Goal: Information Seeking & Learning: Learn about a topic

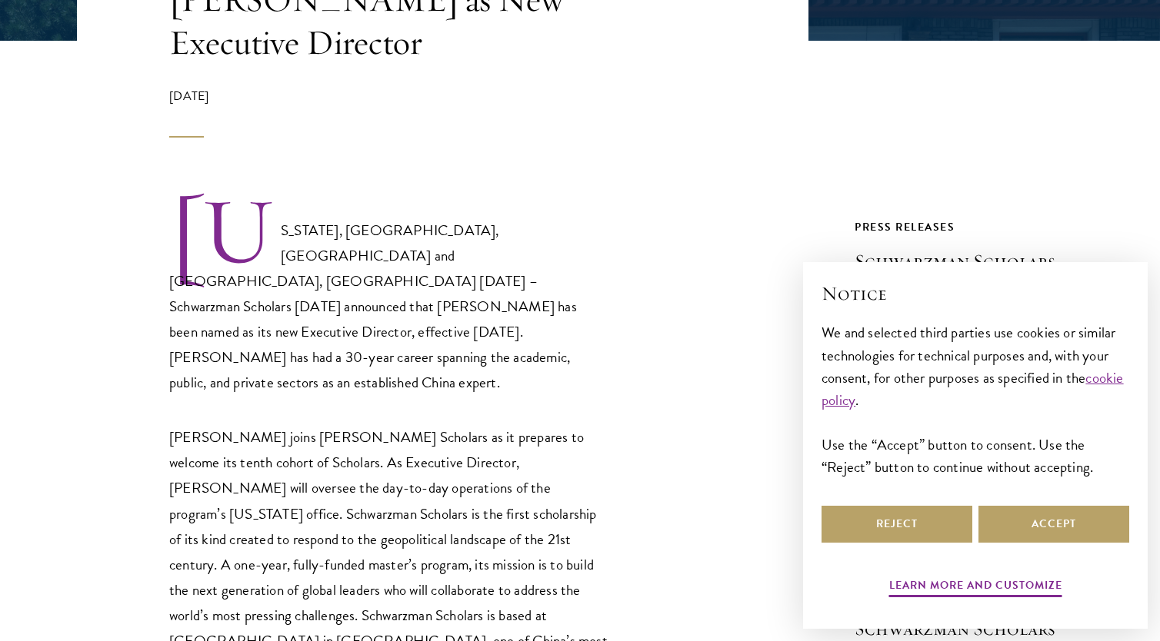
scroll to position [461, 0]
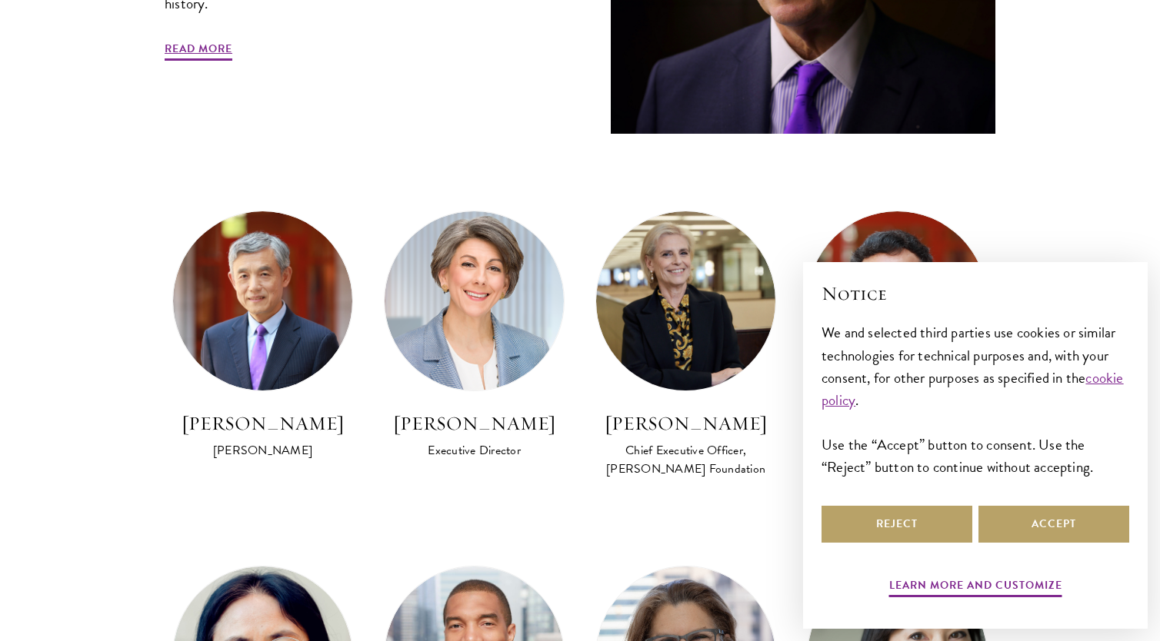
scroll to position [769, 0]
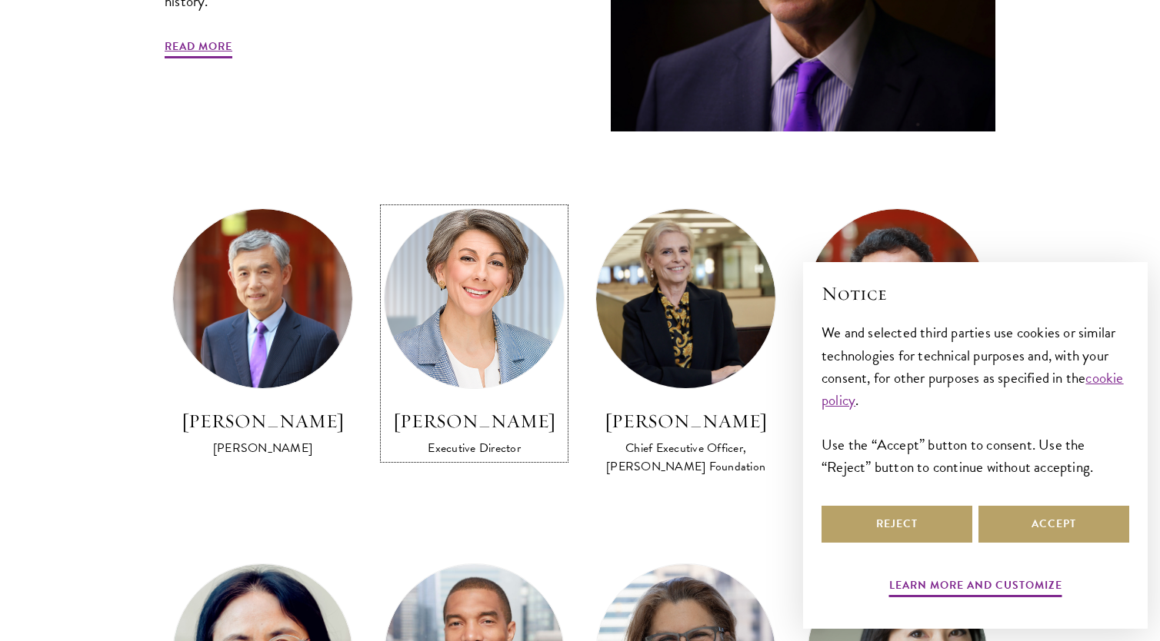
click at [487, 318] on img at bounding box center [473, 299] width 197 height 197
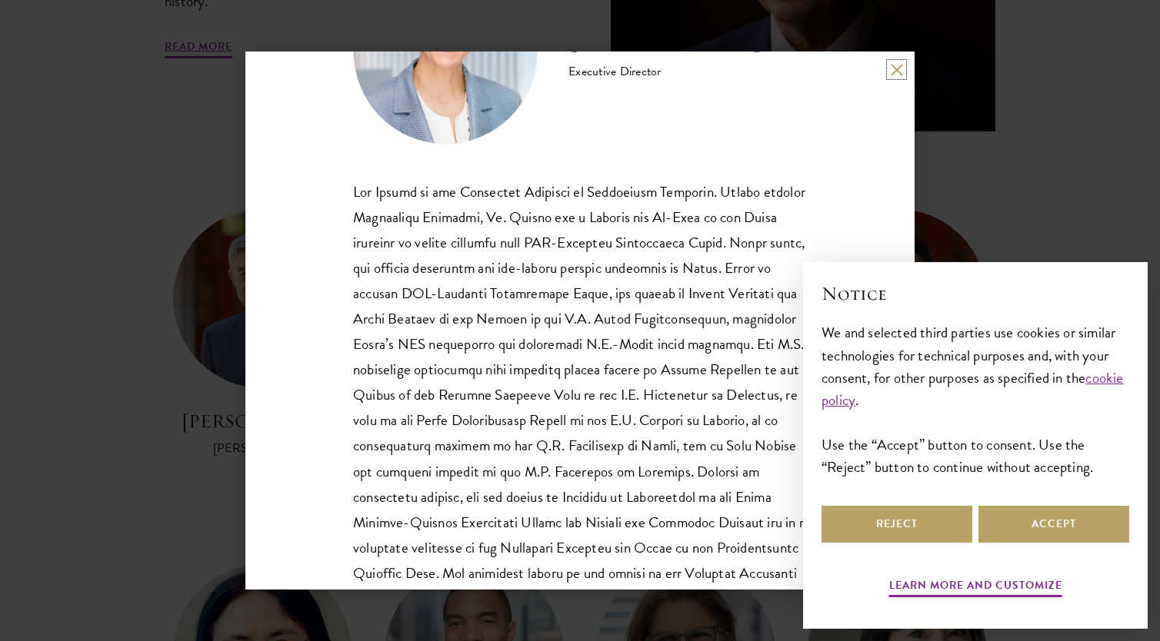
scroll to position [154, 0]
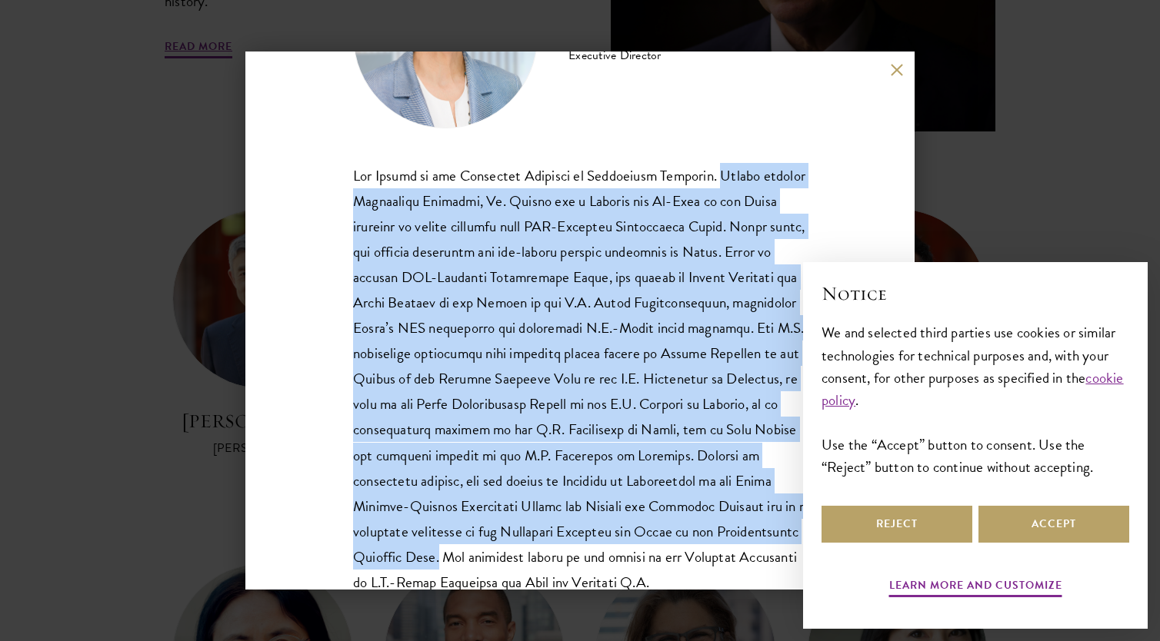
drag, startPoint x: 723, startPoint y: 178, endPoint x: 737, endPoint y: 557, distance: 379.4
click at [737, 557] on div "Ms. Celico holds a Master of International Public Policy from the Johns Hopkins…" at bounding box center [580, 468] width 454 height 610
copy div "Before joining Schwarzman Scholars, Ms. Celico was a Partner and Co-Lead of the…"
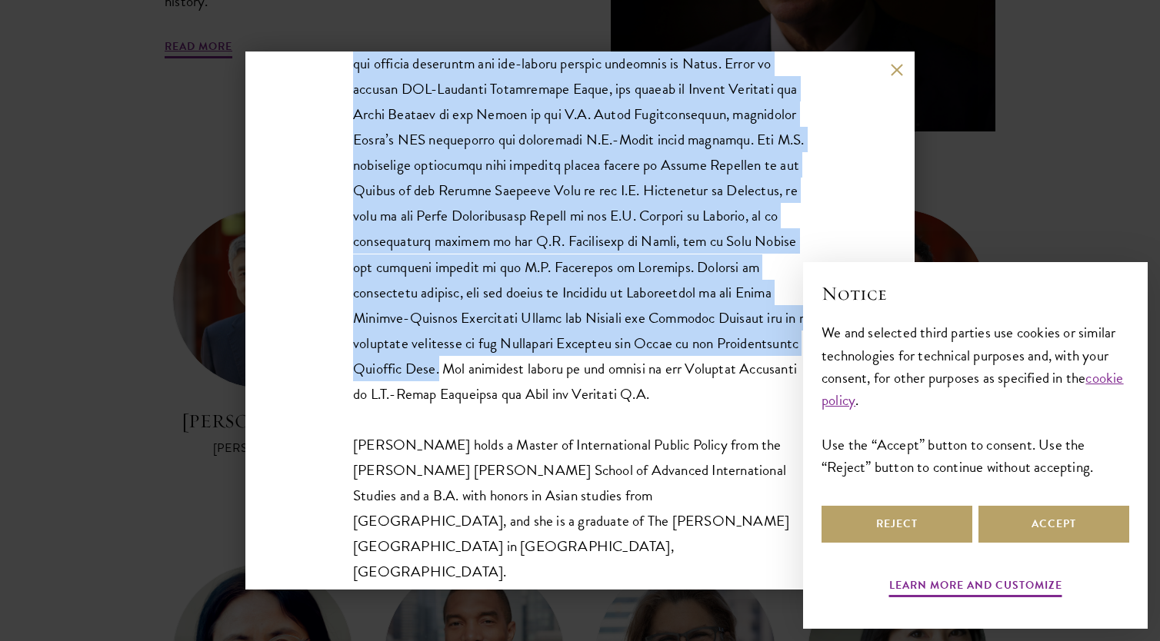
scroll to position [358, 0]
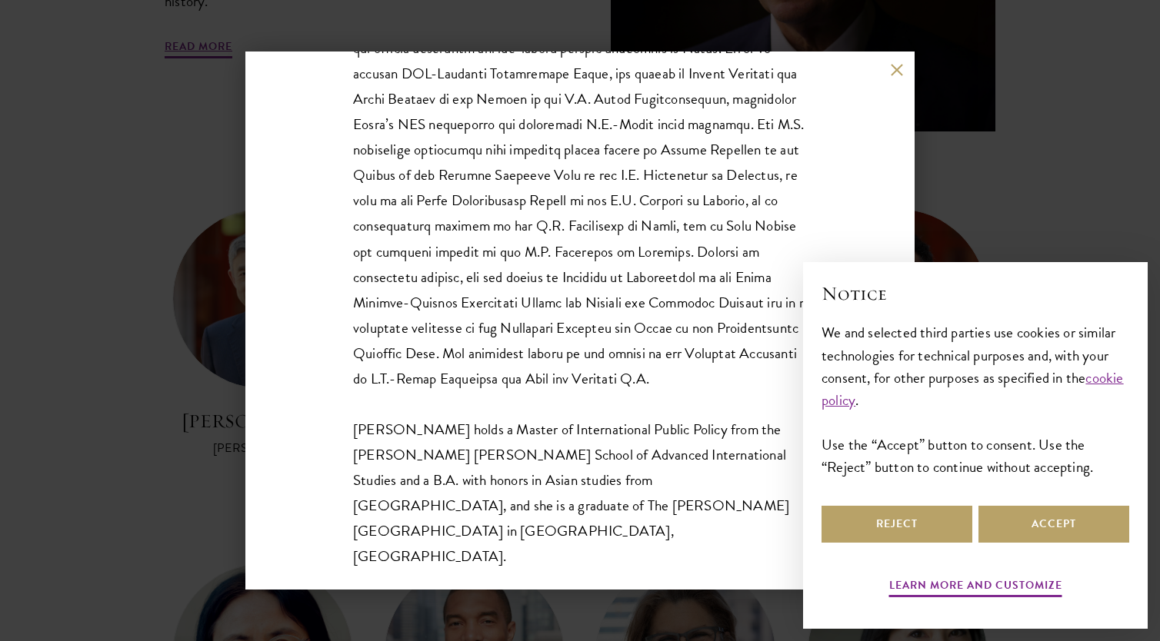
click at [1012, 121] on div "Amy Celico Executive Director Ms. Celico holds a Master of International Public…" at bounding box center [580, 320] width 1160 height 641
